Goal: Check status: Check status

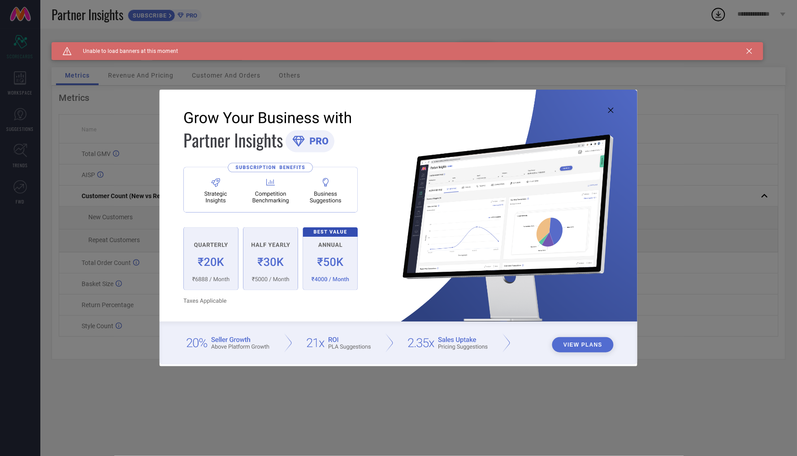
click at [612, 113] on img at bounding box center [399, 227] width 478 height 275
click at [612, 112] on icon at bounding box center [610, 110] width 5 height 5
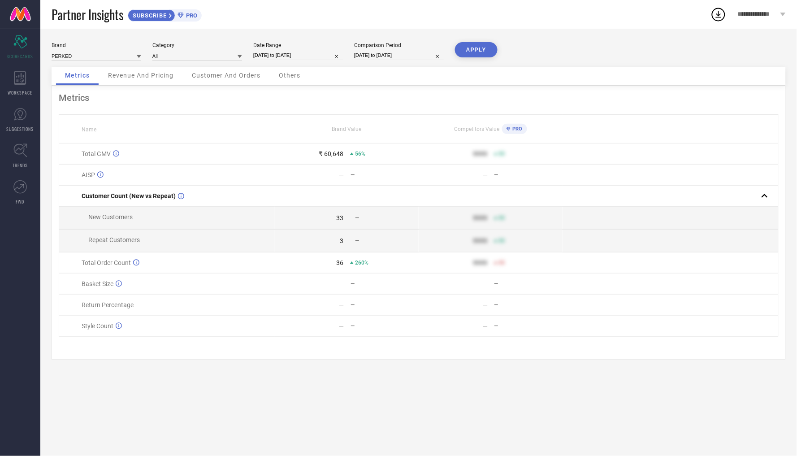
click at [168, 69] on div "Revenue And Pricing" at bounding box center [140, 76] width 83 height 18
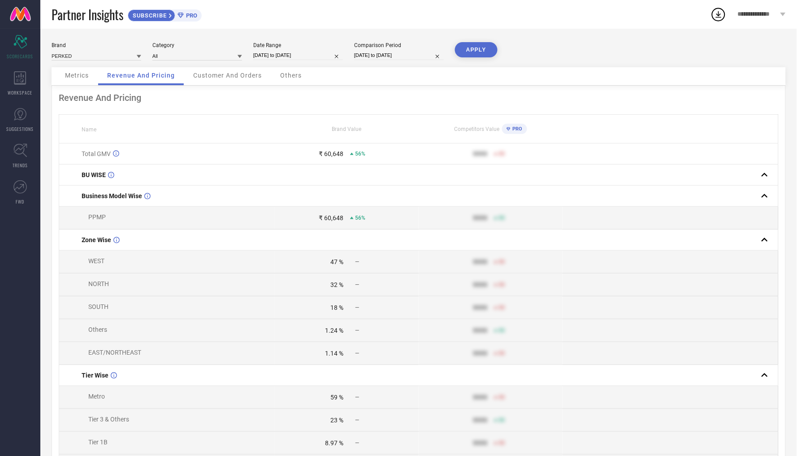
click at [201, 74] on span "Customer And Orders" at bounding box center [227, 75] width 69 height 7
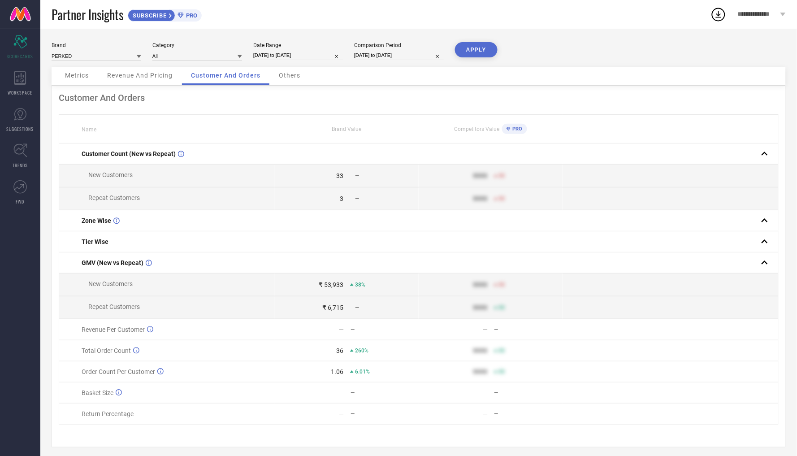
select select "3"
select select "2025"
select select "4"
select select "2025"
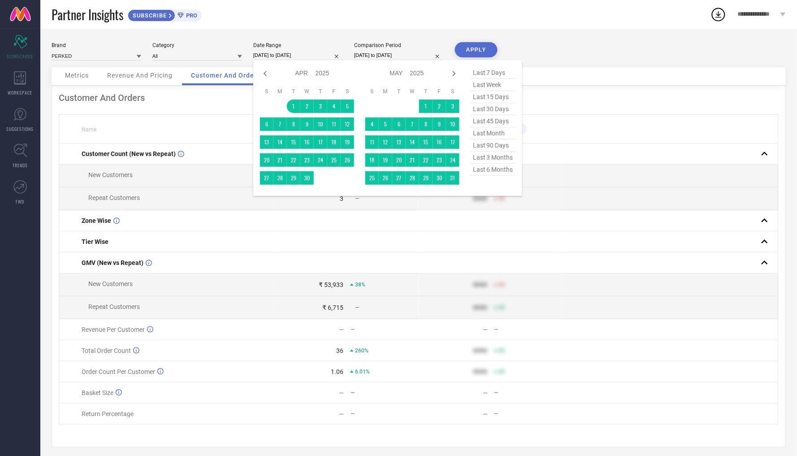
click at [288, 56] on input "[DATE] to [DATE]" at bounding box center [298, 55] width 90 height 9
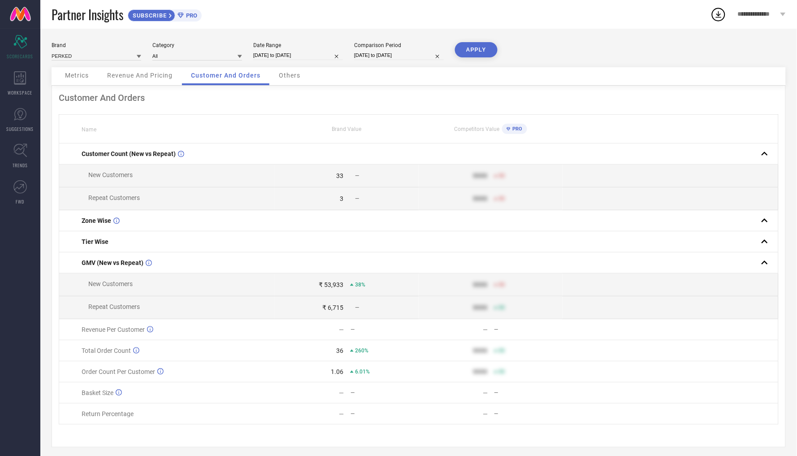
click at [534, 52] on div "Brand PERKED Category All Date Range 01-04-2025 to 11-06-2025 Comparison Period…" at bounding box center [419, 54] width 734 height 25
select select "3"
select select "2025"
select select "4"
select select "2025"
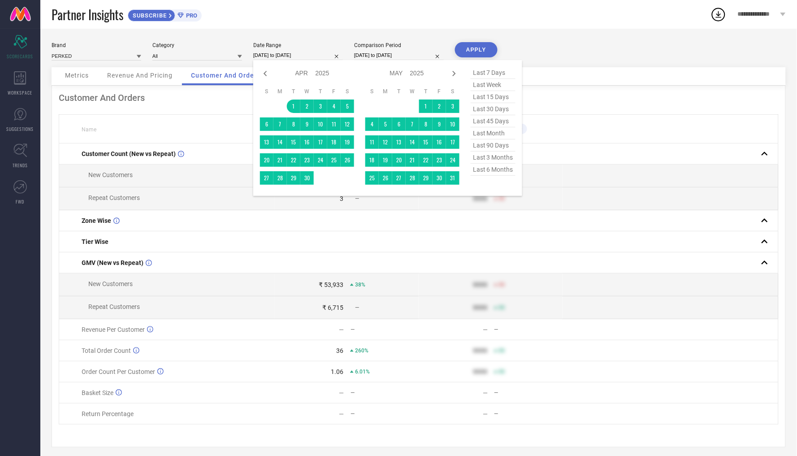
click at [312, 53] on input "[DATE] to [DATE]" at bounding box center [298, 55] width 90 height 9
click at [324, 56] on input "[DATE] to [DATE]" at bounding box center [298, 55] width 90 height 9
click at [342, 54] on input "[DATE] to [DATE]" at bounding box center [298, 55] width 90 height 9
click at [326, 54] on input "[DATE] to [DATE]" at bounding box center [298, 55] width 90 height 9
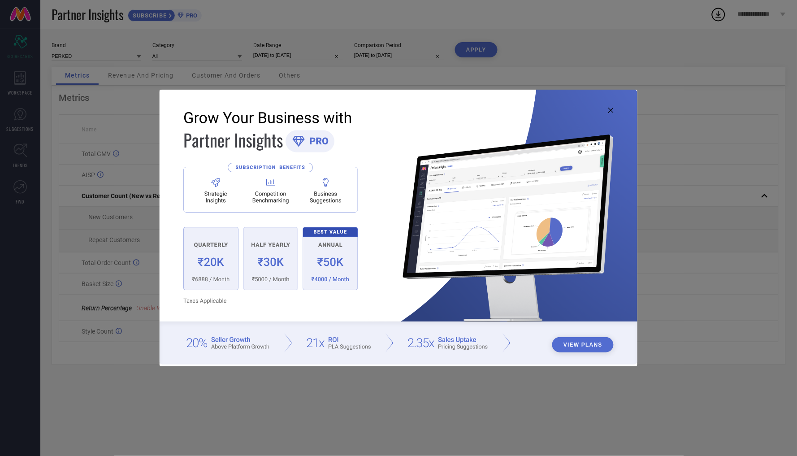
click at [614, 108] on icon at bounding box center [610, 110] width 5 height 5
